Goal: Information Seeking & Learning: Learn about a topic

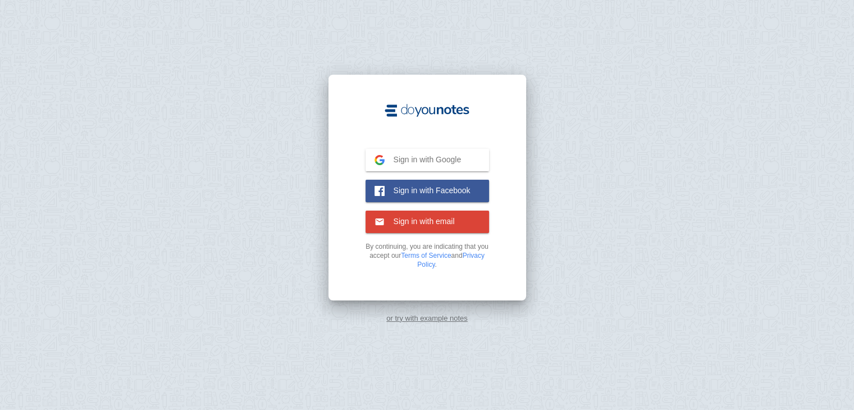
click at [420, 160] on span "Sign in with Google" at bounding box center [423, 159] width 77 height 10
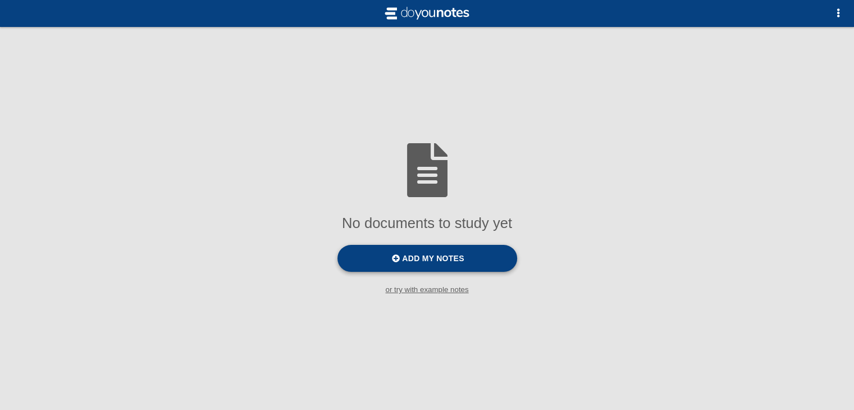
click at [442, 263] on span "Add my notes" at bounding box center [433, 258] width 62 height 9
click at [0, 0] on input "Add my notes" at bounding box center [0, 0] width 0 height 0
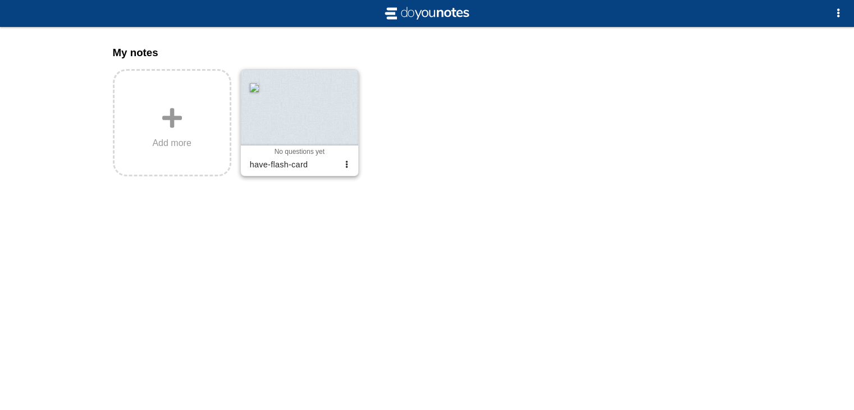
click at [312, 145] on div at bounding box center [299, 108] width 117 height 76
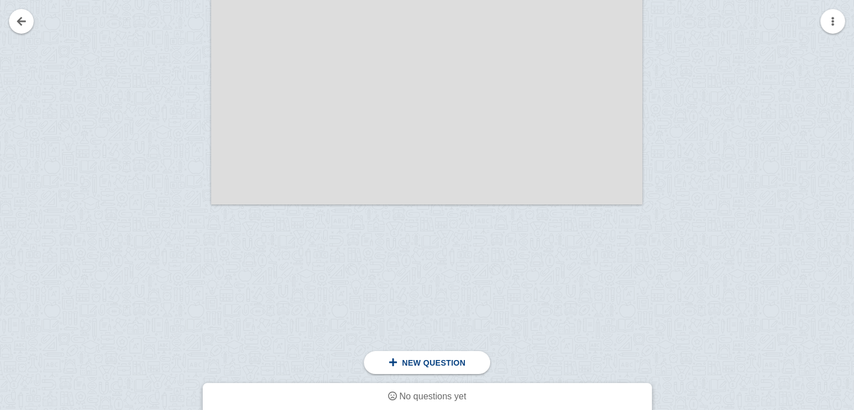
scroll to position [330, 0]
click at [395, 358] on div "New question" at bounding box center [426, 363] width 81 height 10
click at [407, 399] on span "No questions yet" at bounding box center [432, 396] width 67 height 10
click at [391, 365] on span at bounding box center [393, 362] width 9 height 9
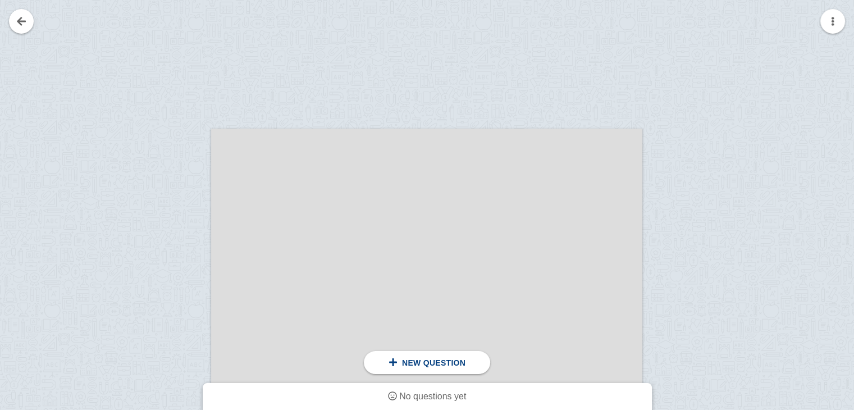
scroll to position [0, 0]
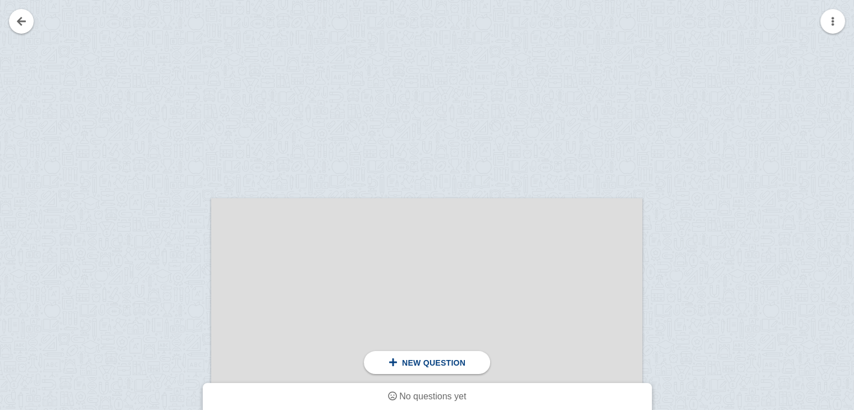
click at [412, 197] on div at bounding box center [427, 385] width 854 height 771
drag, startPoint x: 412, startPoint y: 197, endPoint x: 398, endPoint y: 302, distance: 105.9
click at [398, 302] on div "click here to add a question click here to add a question Place this line above…" at bounding box center [427, 385] width 854 height 771
click at [398, 302] on div at bounding box center [426, 364] width 431 height 333
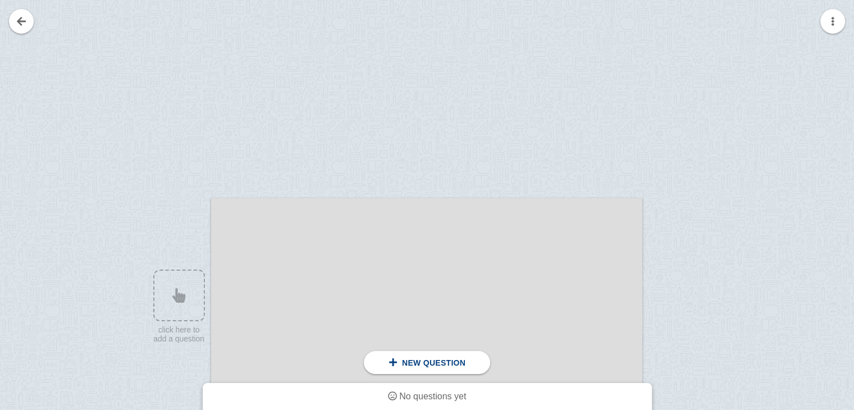
click at [398, 302] on div at bounding box center [426, 364] width 431 height 333
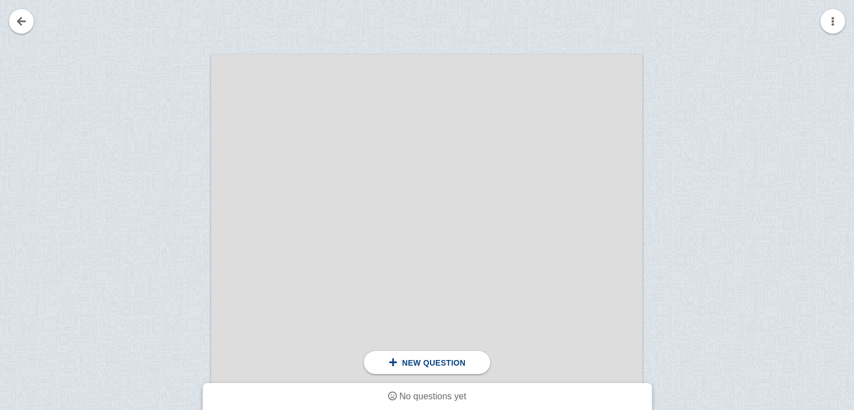
scroll to position [144, 0]
click at [177, 118] on div at bounding box center [173, 231] width 75 height 333
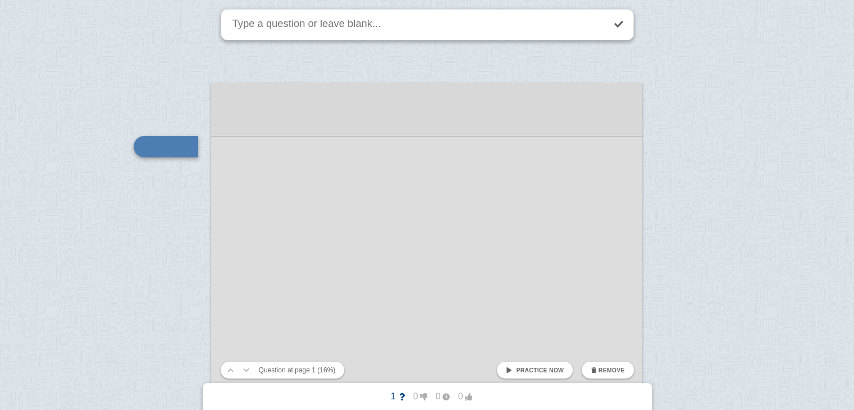
click at [305, 23] on textarea at bounding box center [417, 25] width 374 height 30
type textarea "ص"
type textarea "مادا يوجد هنا"
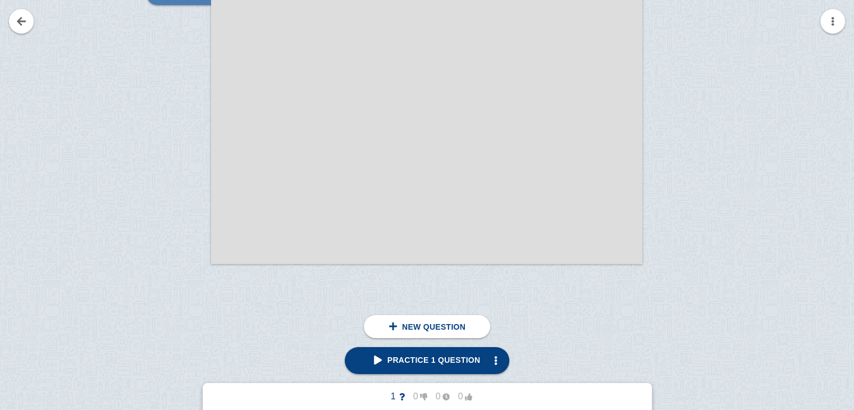
scroll to position [270, 0]
click at [440, 367] on link "Practice 1 question" at bounding box center [427, 360] width 165 height 27
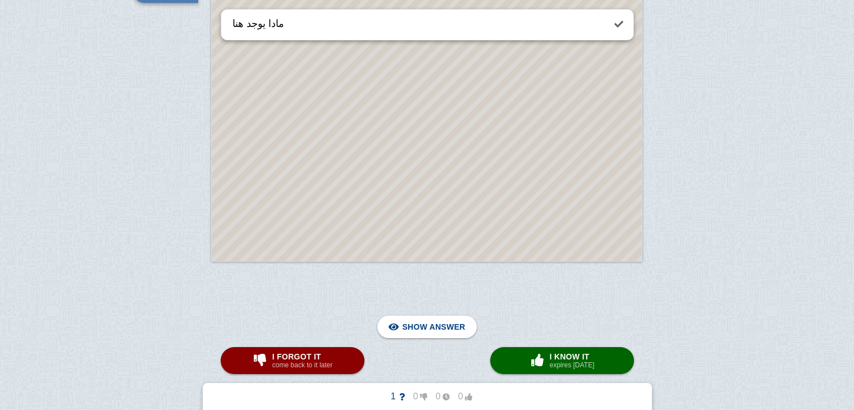
scroll to position [115, 0]
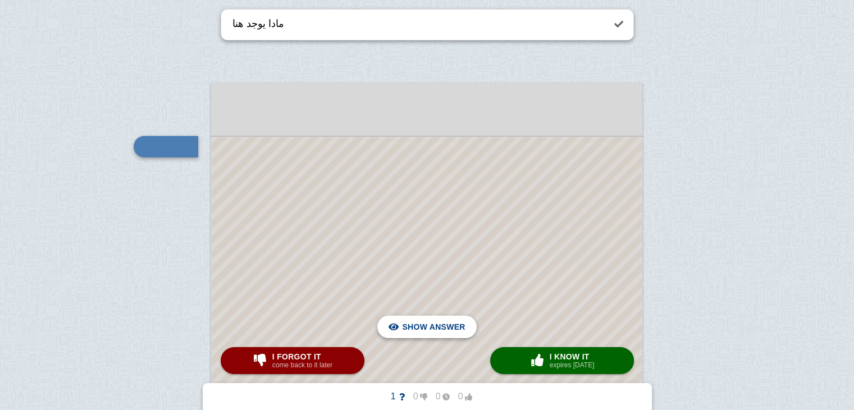
click at [441, 328] on span "Hide answer" at bounding box center [436, 326] width 58 height 25
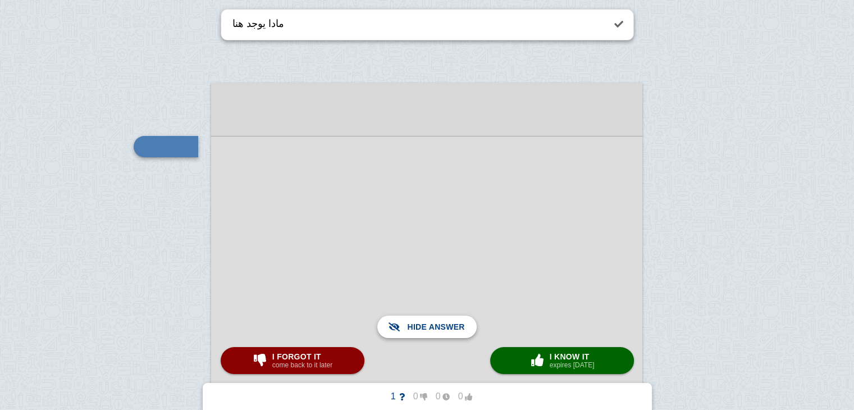
click at [441, 328] on span "Show answer" at bounding box center [433, 326] width 63 height 25
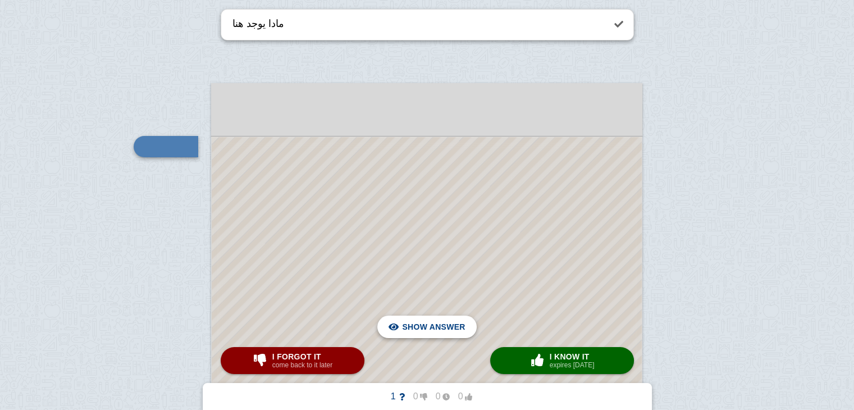
click at [441, 328] on span "Hide answer" at bounding box center [436, 326] width 58 height 25
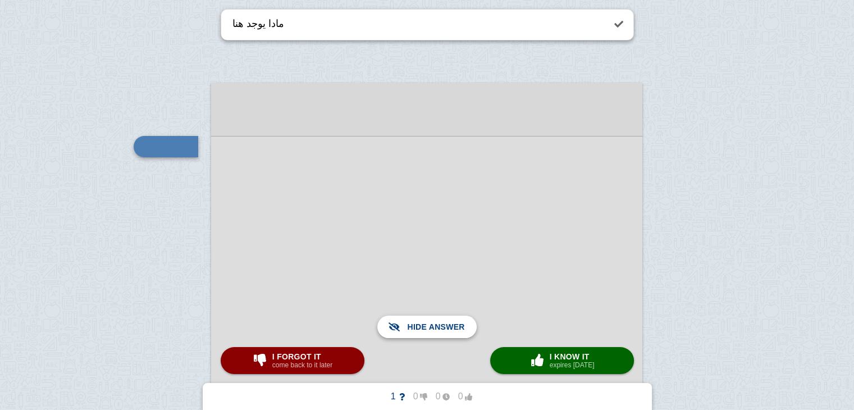
click at [435, 328] on span "Show answer" at bounding box center [433, 326] width 63 height 25
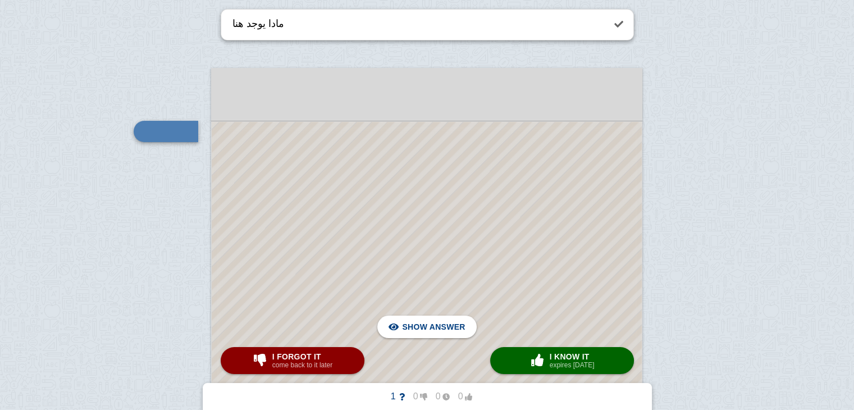
scroll to position [361, 0]
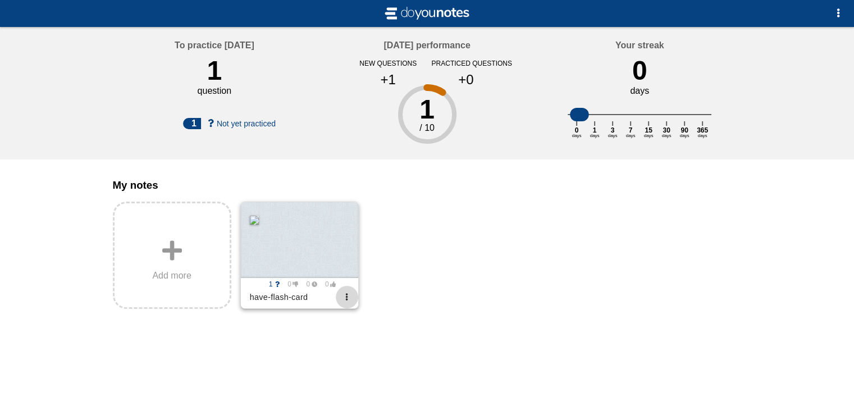
drag, startPoint x: 322, startPoint y: 267, endPoint x: 341, endPoint y: 305, distance: 42.4
click at [341, 305] on div "have-flash-card" at bounding box center [299, 297] width 108 height 18
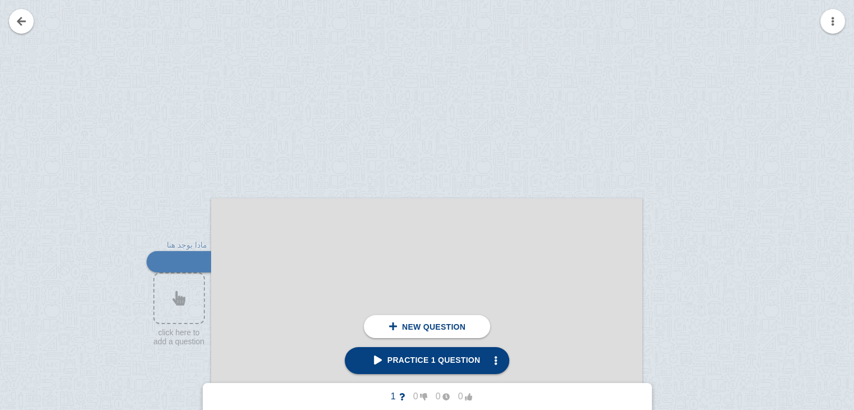
click at [341, 305] on div at bounding box center [426, 364] width 431 height 333
click at [12, 21] on link at bounding box center [21, 21] width 25 height 25
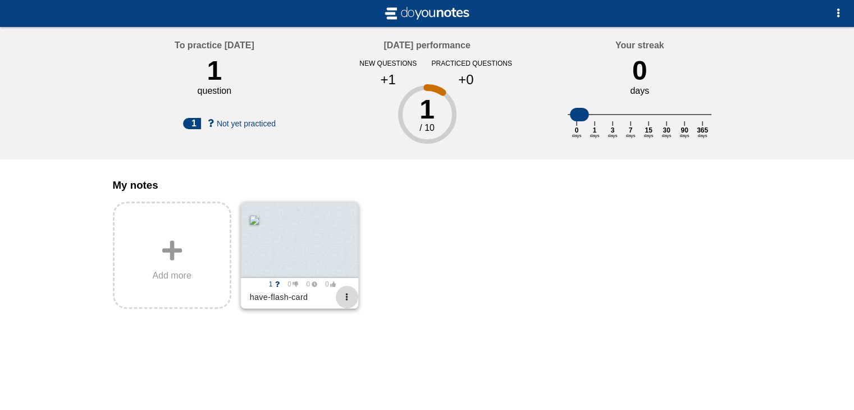
click at [348, 308] on button "button" at bounding box center [347, 297] width 22 height 22
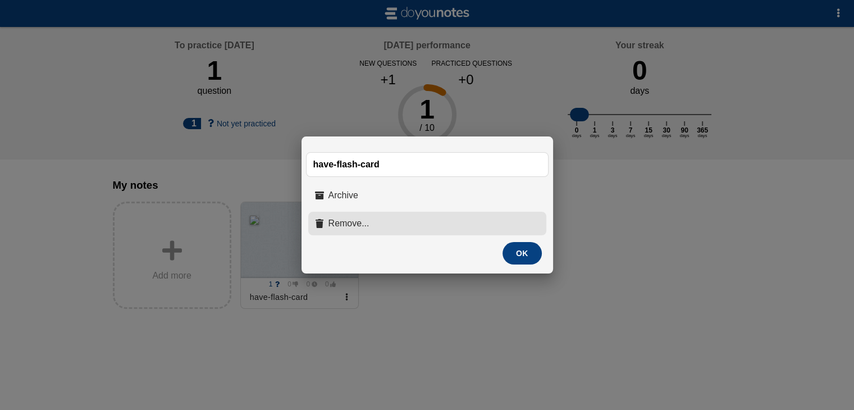
click at [362, 218] on span "Remove..." at bounding box center [348, 223] width 41 height 10
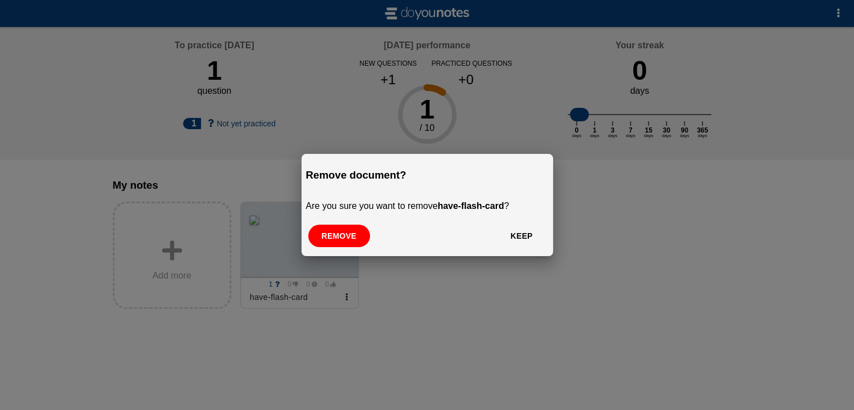
click at [352, 241] on button "Remove" at bounding box center [339, 236] width 62 height 22
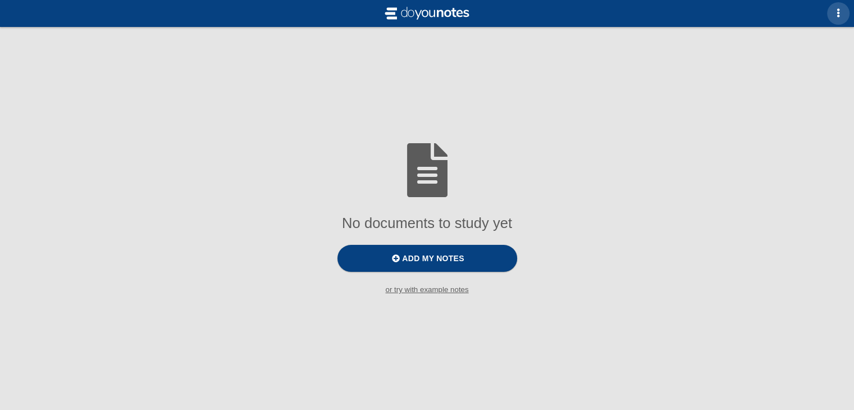
click at [841, 19] on button "button" at bounding box center [838, 13] width 22 height 22
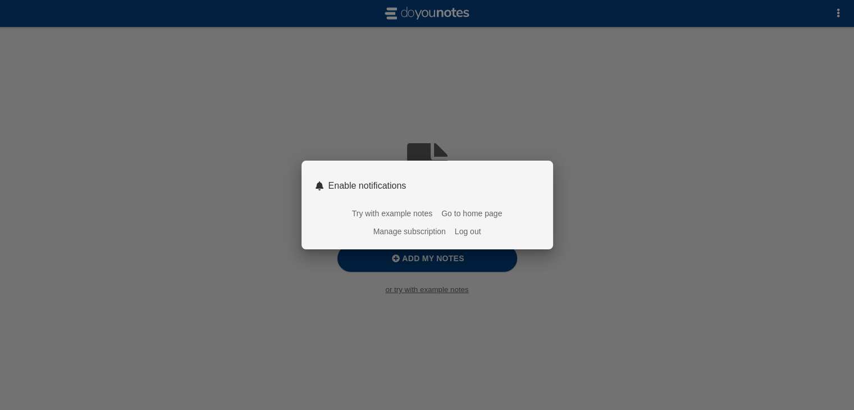
click at [485, 211] on link "Go to home page" at bounding box center [471, 213] width 61 height 9
click at [478, 214] on link "Go to home page" at bounding box center [471, 213] width 61 height 9
click at [460, 218] on link "Go to home page" at bounding box center [471, 213] width 61 height 9
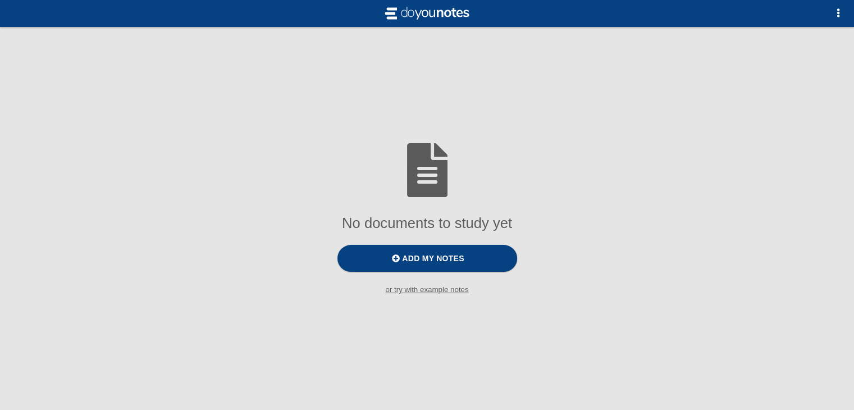
click at [581, 72] on div at bounding box center [427, 205] width 854 height 410
